Goal: Task Accomplishment & Management: Manage account settings

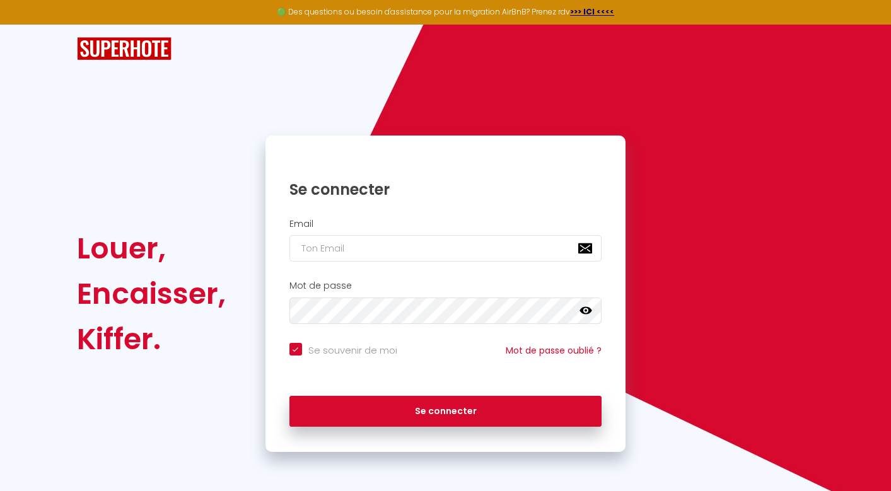
type input "[EMAIL_ADDRESS][DOMAIN_NAME]"
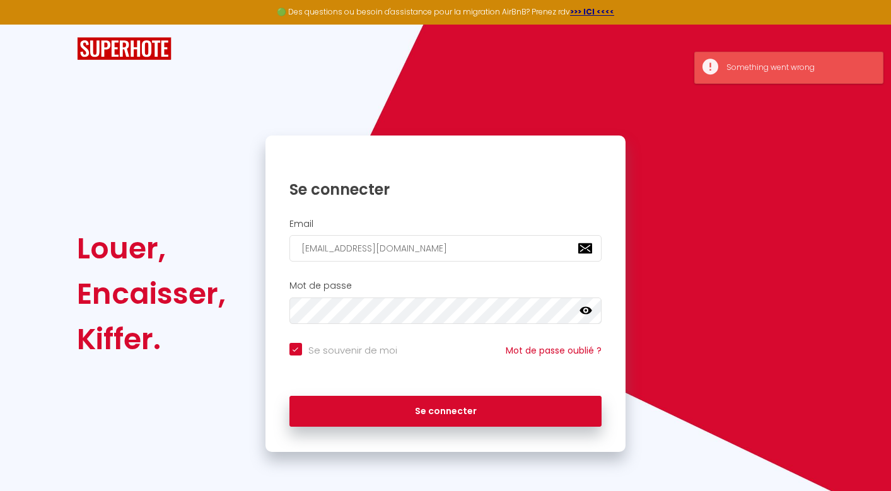
checkbox input "true"
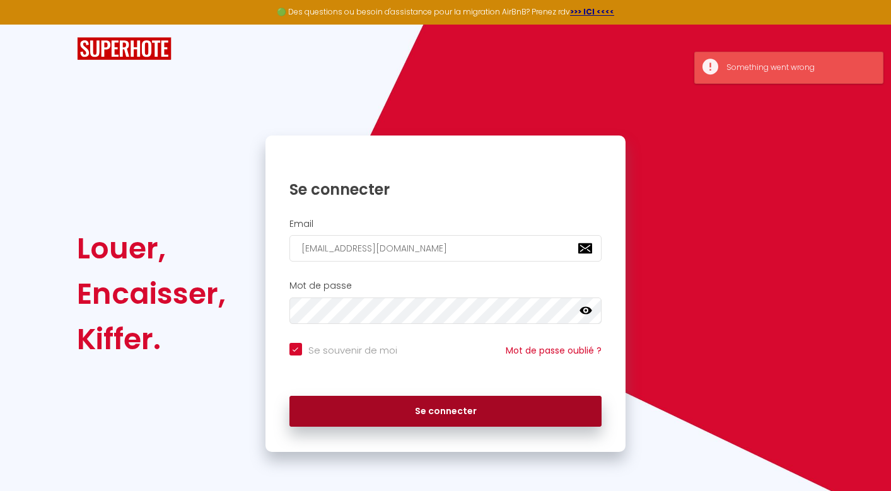
click at [470, 408] on button "Se connecter" at bounding box center [445, 412] width 313 height 32
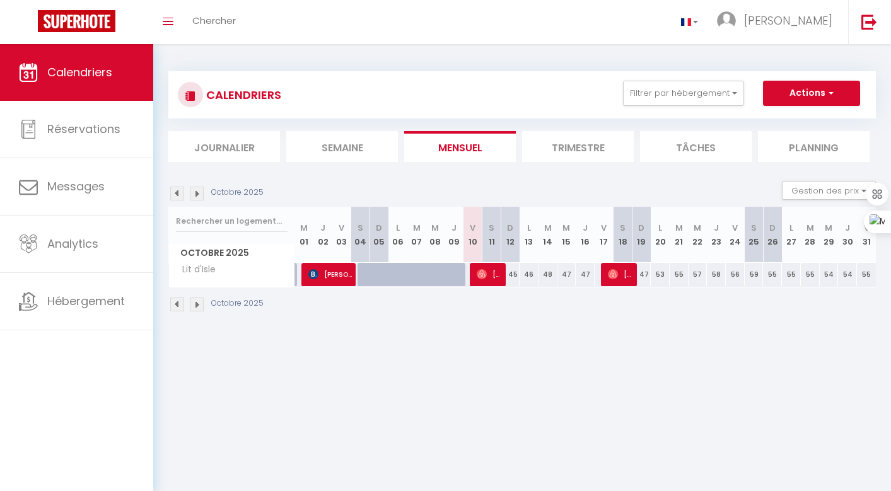
click at [603, 146] on li "Trimestre" at bounding box center [578, 146] width 112 height 31
